Goal: Transaction & Acquisition: Book appointment/travel/reservation

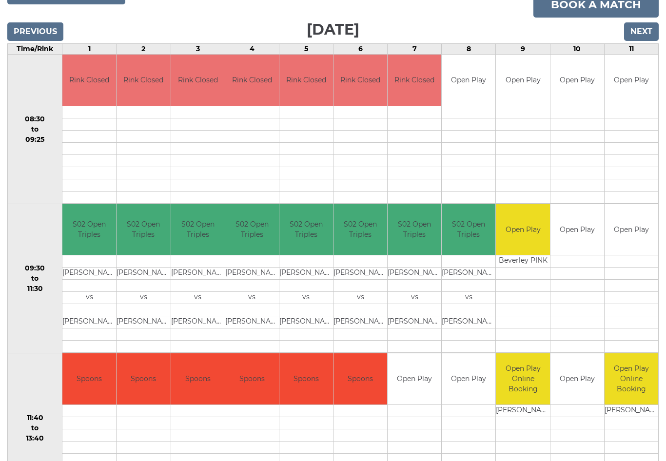
scroll to position [124, 0]
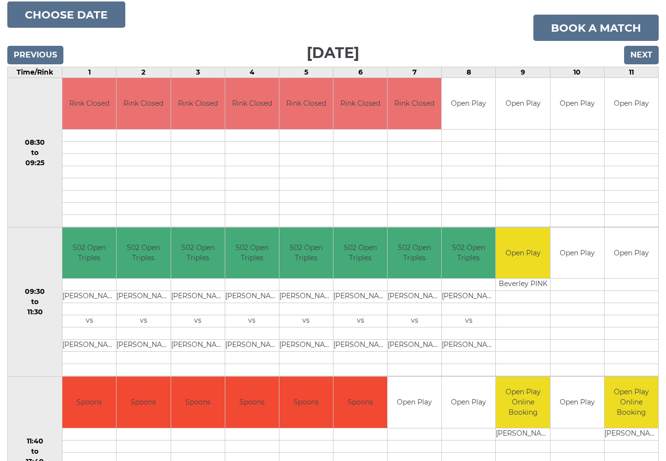
click at [646, 50] on input "Next" at bounding box center [641, 55] width 35 height 19
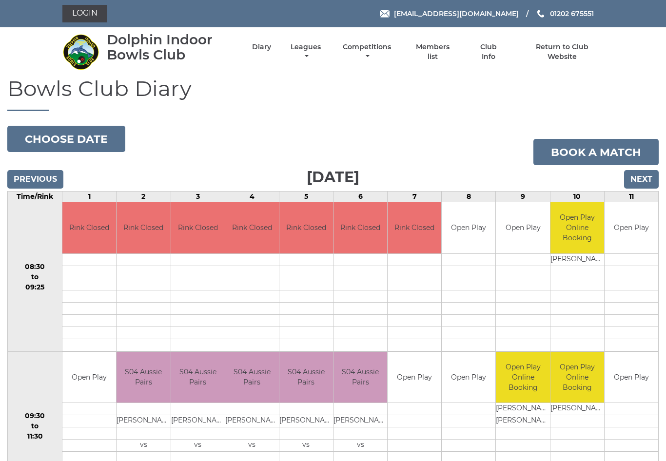
click at [649, 176] on input "Next" at bounding box center [641, 179] width 35 height 19
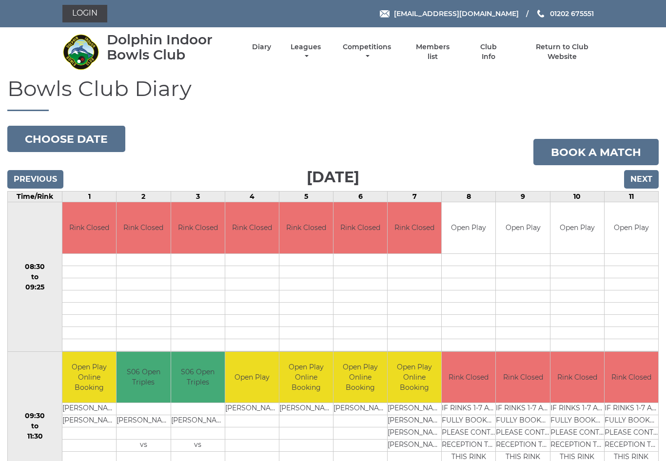
click at [647, 177] on input "Next" at bounding box center [641, 179] width 35 height 19
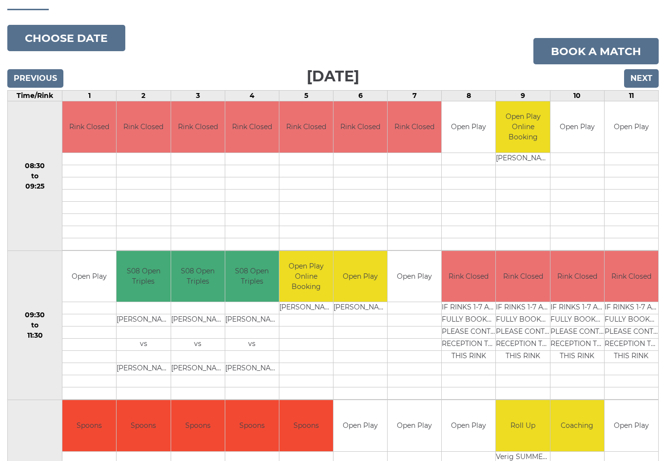
scroll to position [101, 0]
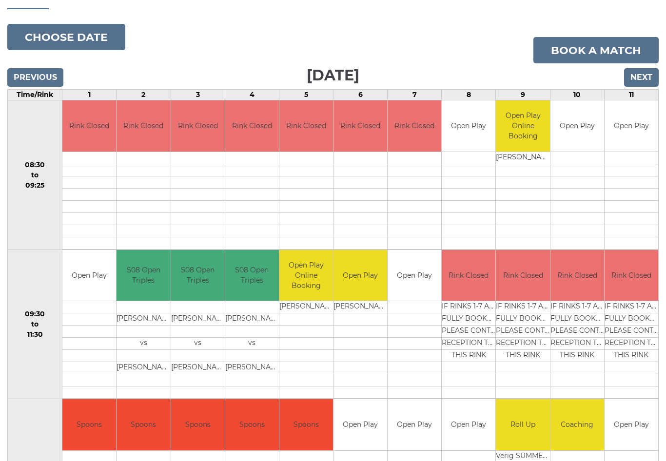
click at [645, 69] on input "Next" at bounding box center [641, 78] width 35 height 19
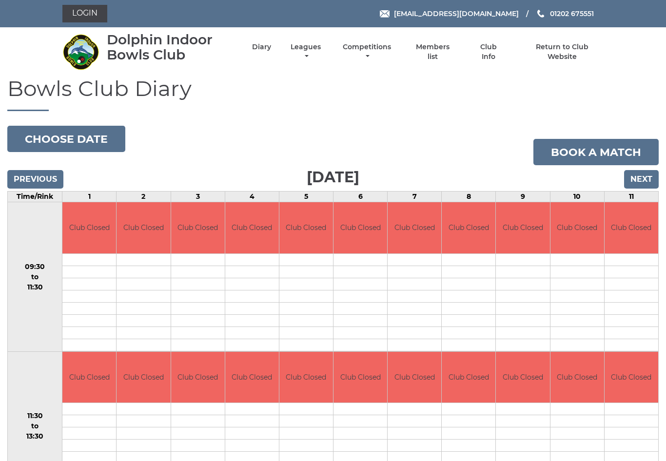
click at [643, 179] on input "Next" at bounding box center [641, 179] width 35 height 19
click at [646, 179] on input "Next" at bounding box center [641, 179] width 35 height 19
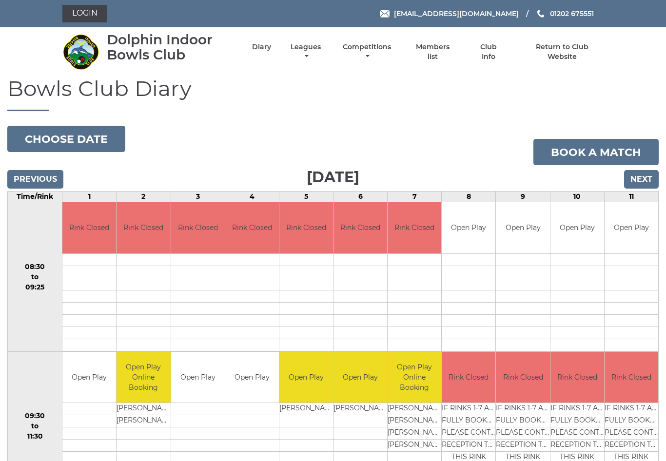
click at [48, 138] on button "Choose date" at bounding box center [66, 139] width 118 height 26
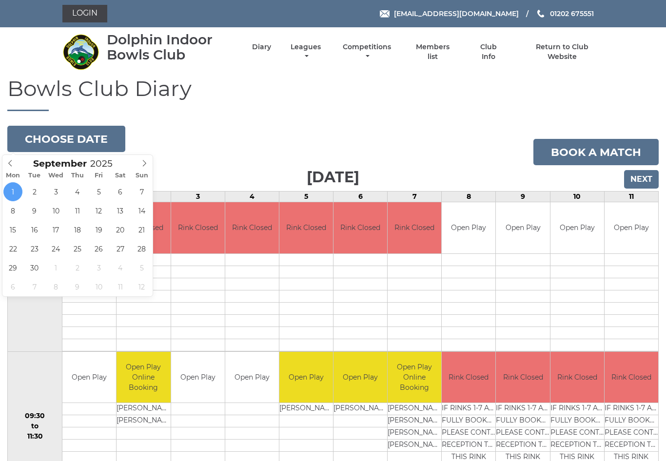
click at [148, 159] on span at bounding box center [144, 162] width 16 height 14
click at [18, 162] on span at bounding box center [10, 162] width 16 height 14
click at [19, 162] on div "September 2025" at bounding box center [77, 162] width 150 height 14
click at [17, 160] on span at bounding box center [10, 162] width 16 height 14
type input "2025-08-26"
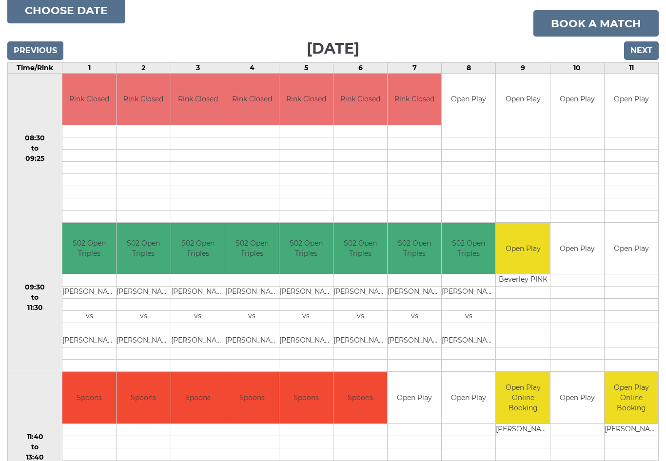
scroll to position [129, 0]
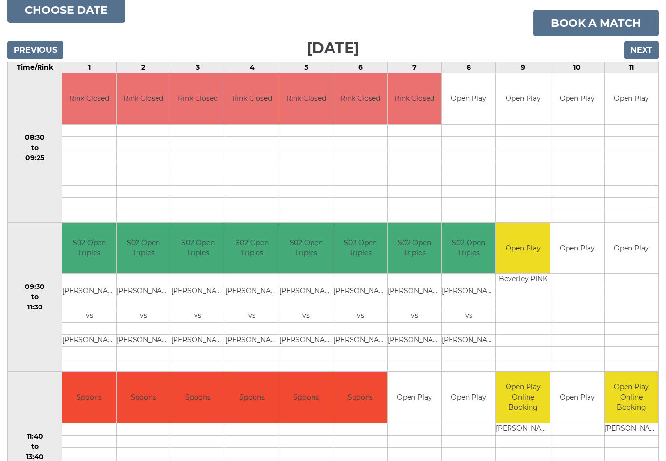
click at [602, 19] on link "Book a match" at bounding box center [595, 23] width 125 height 26
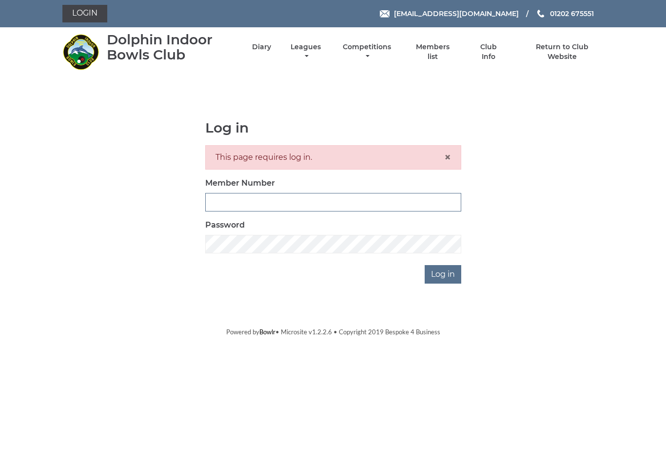
type input "3453"
click at [448, 272] on input "Log in" at bounding box center [442, 274] width 37 height 19
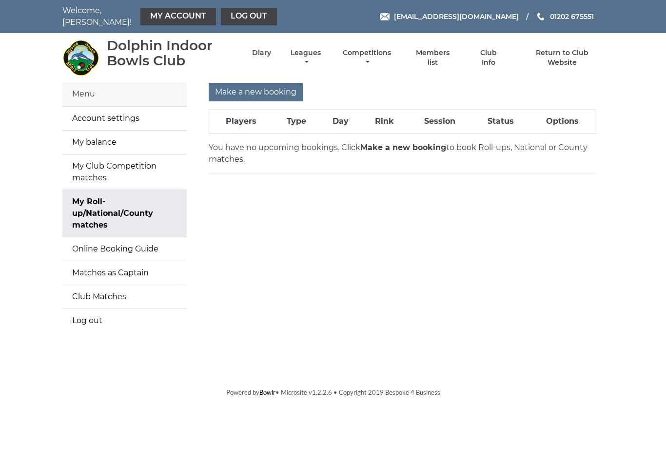
click at [260, 86] on input "Make a new booking" at bounding box center [256, 92] width 94 height 19
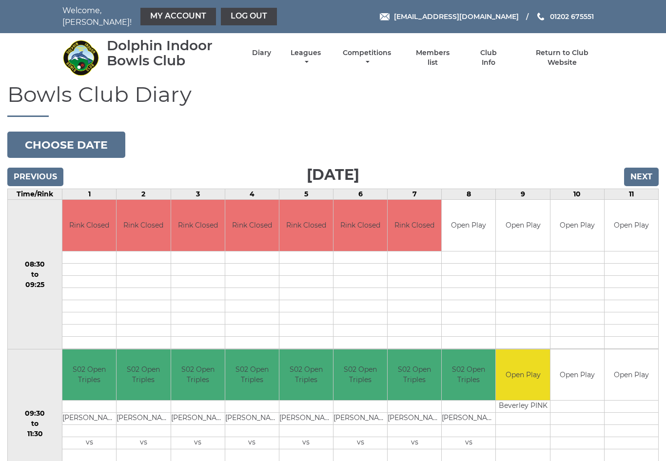
click at [0, 0] on div "Book slot" at bounding box center [0, 0] width 0 height 0
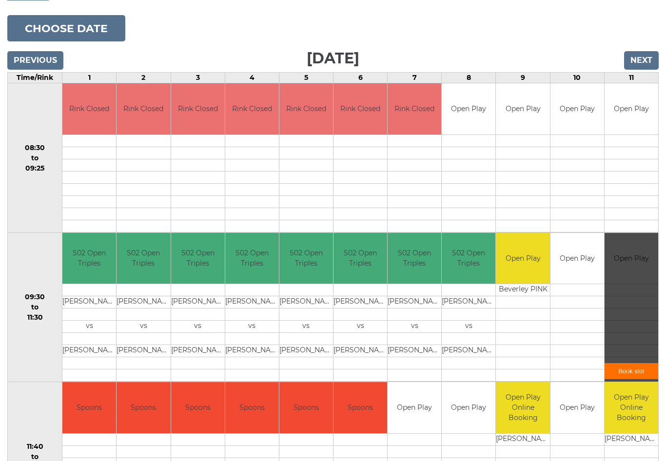
scroll to position [115, 0]
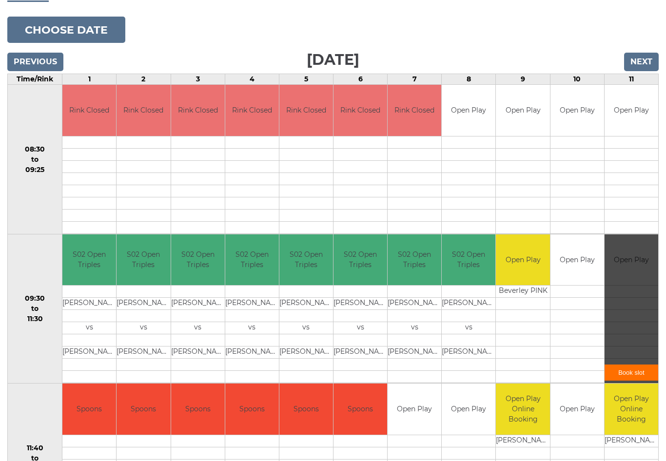
click at [635, 304] on div "Book slot" at bounding box center [631, 308] width 54 height 149
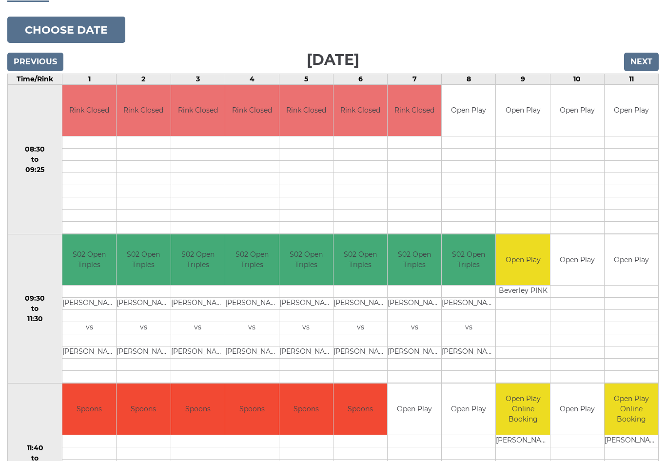
click at [77, 17] on button "Choose date" at bounding box center [66, 30] width 118 height 26
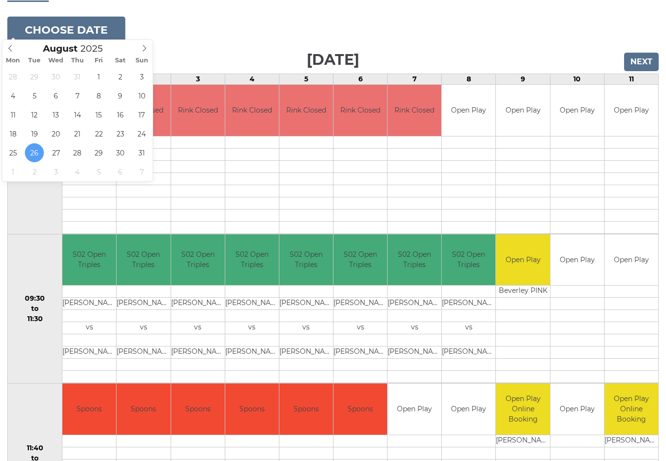
type input "2025-08-25"
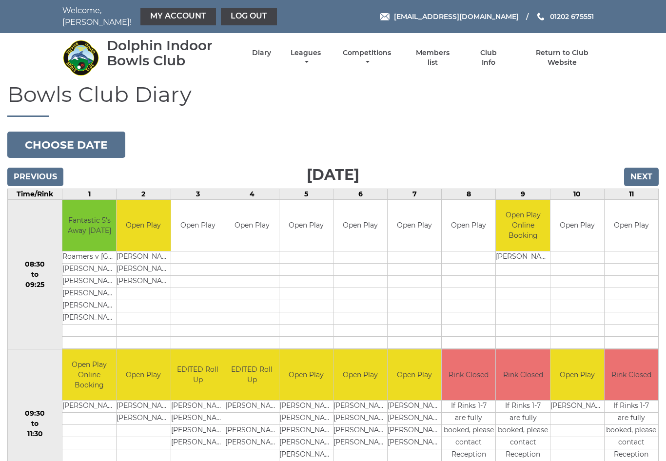
click at [647, 170] on input "Next" at bounding box center [641, 177] width 35 height 19
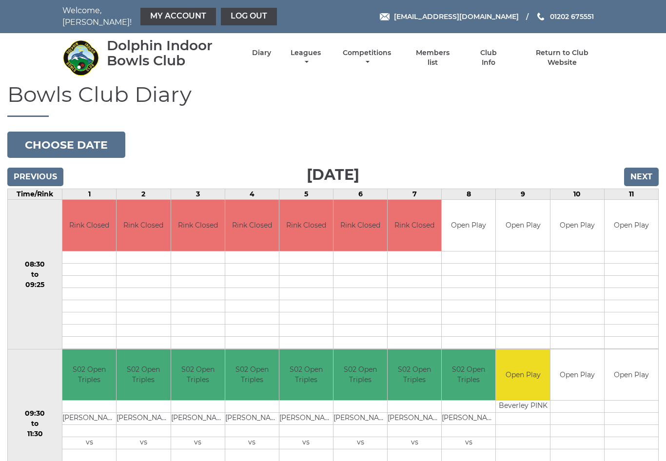
click at [0, 0] on link "Book slot" at bounding box center [0, 0] width 0 height 0
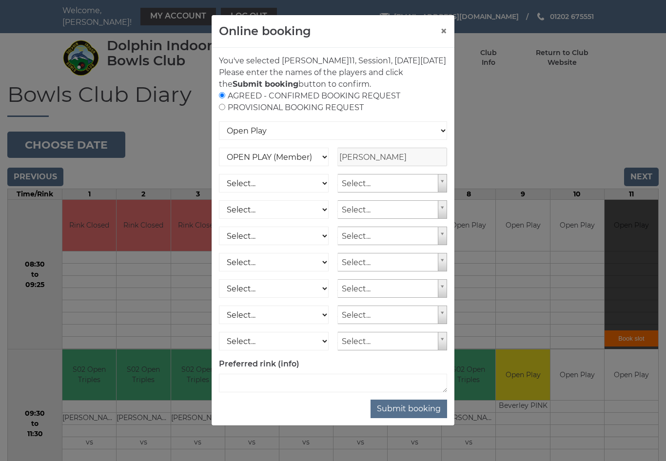
click at [410, 418] on button "Submit booking" at bounding box center [408, 409] width 77 height 19
